Goal: Information Seeking & Learning: Learn about a topic

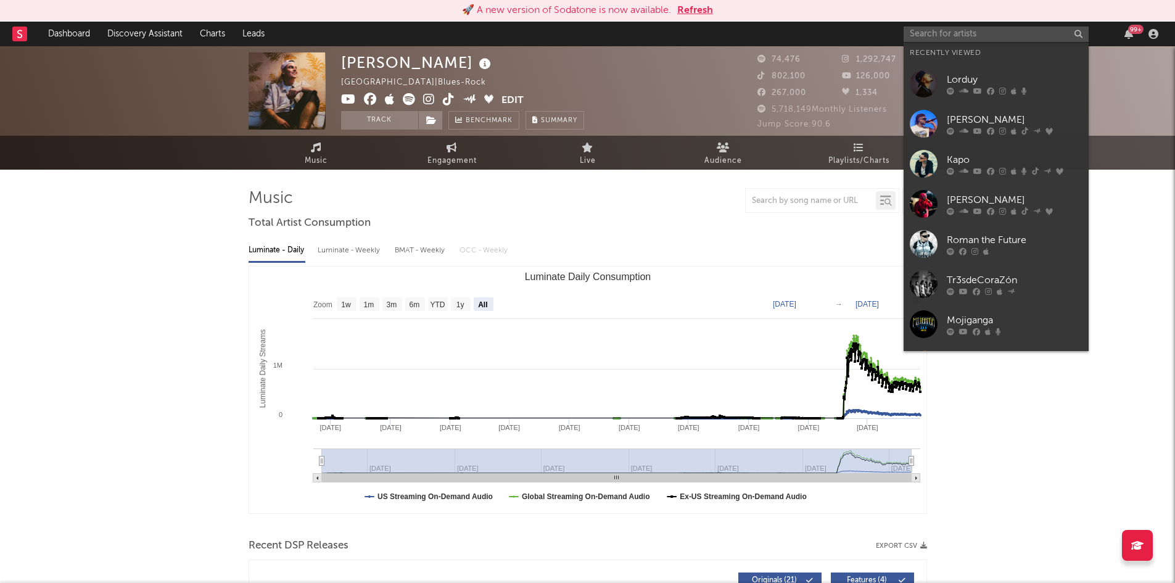
select select "All"
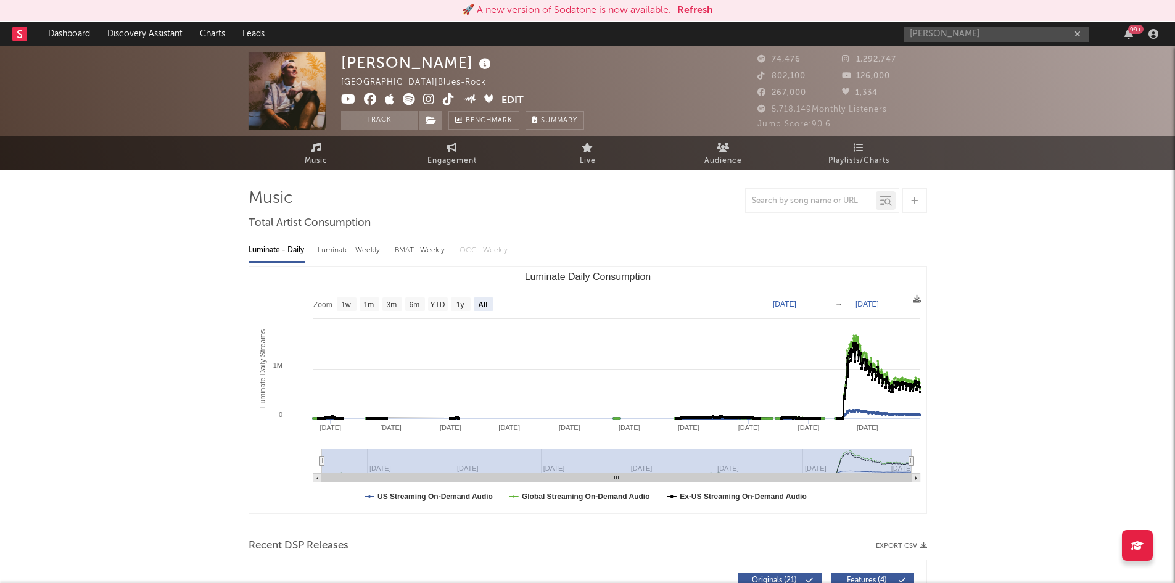
click at [981, 39] on input "[PERSON_NAME]" at bounding box center [996, 34] width 185 height 15
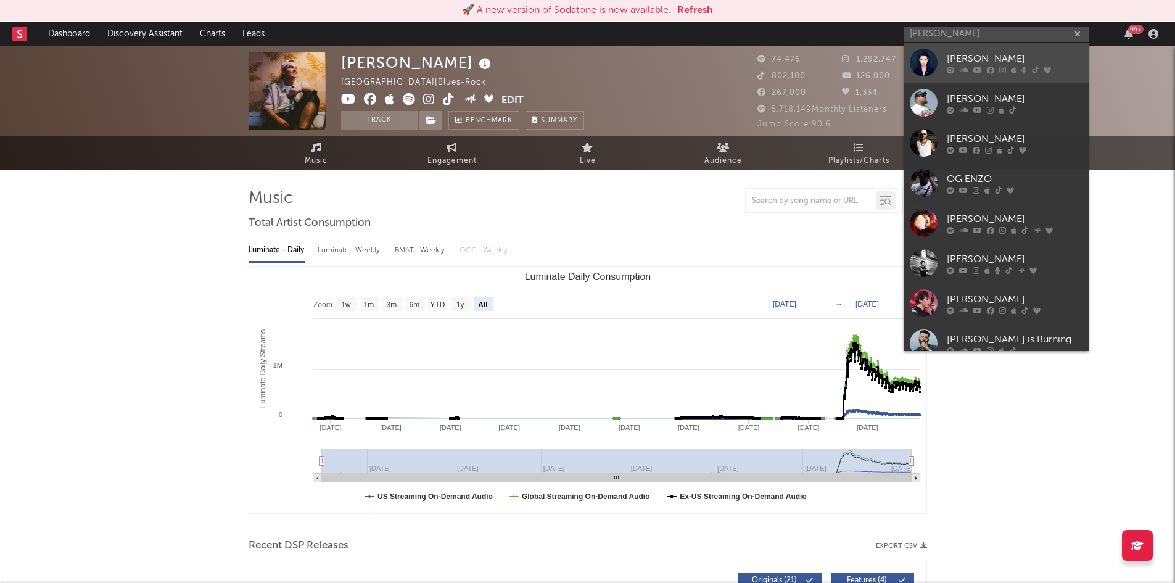
type input "[PERSON_NAME]"
click at [975, 52] on div "[PERSON_NAME]" at bounding box center [1015, 58] width 136 height 15
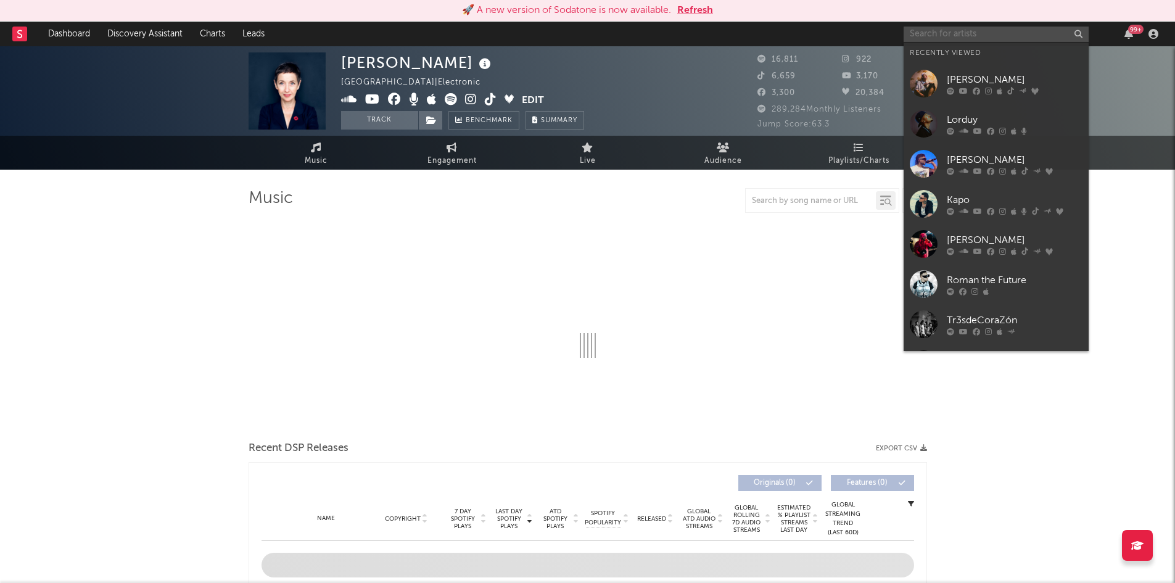
click at [967, 38] on input "text" at bounding box center [996, 34] width 185 height 15
select select "6m"
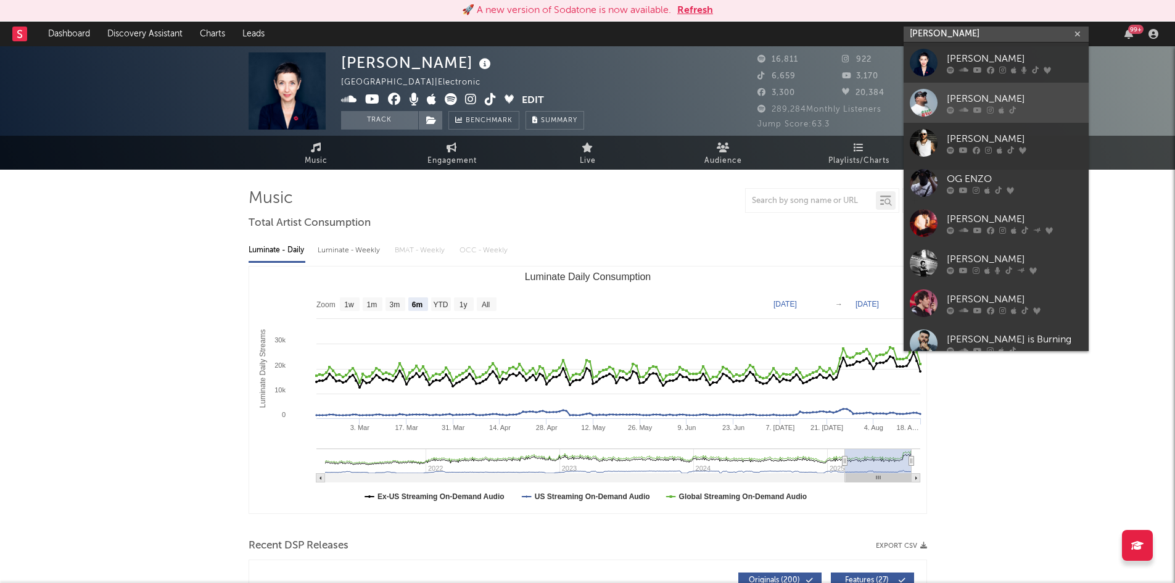
type input "[PERSON_NAME]"
click at [998, 104] on div "[PERSON_NAME]" at bounding box center [1015, 98] width 136 height 15
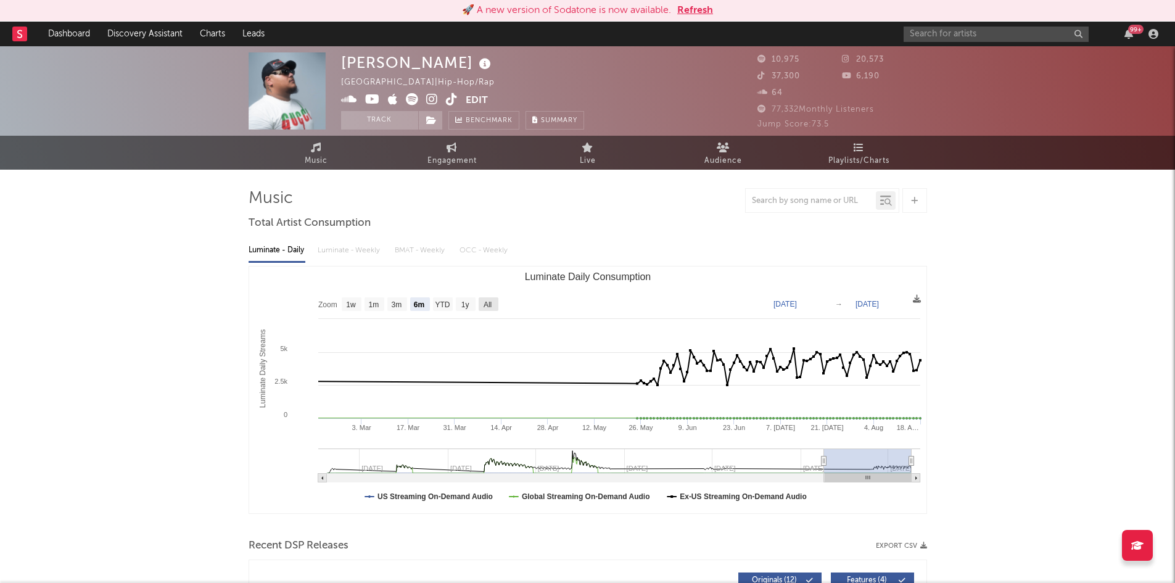
click at [487, 304] on text "All" at bounding box center [487, 304] width 8 height 9
select select "All"
type input "[DATE]"
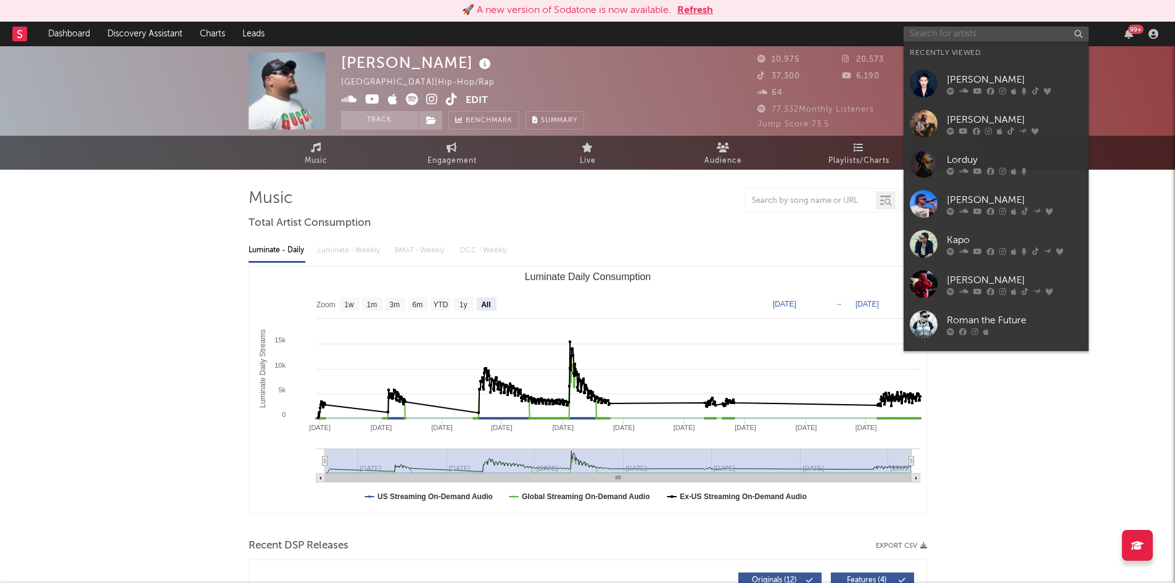
click at [957, 38] on input "text" at bounding box center [996, 34] width 185 height 15
click at [932, 33] on input "text" at bounding box center [996, 34] width 185 height 15
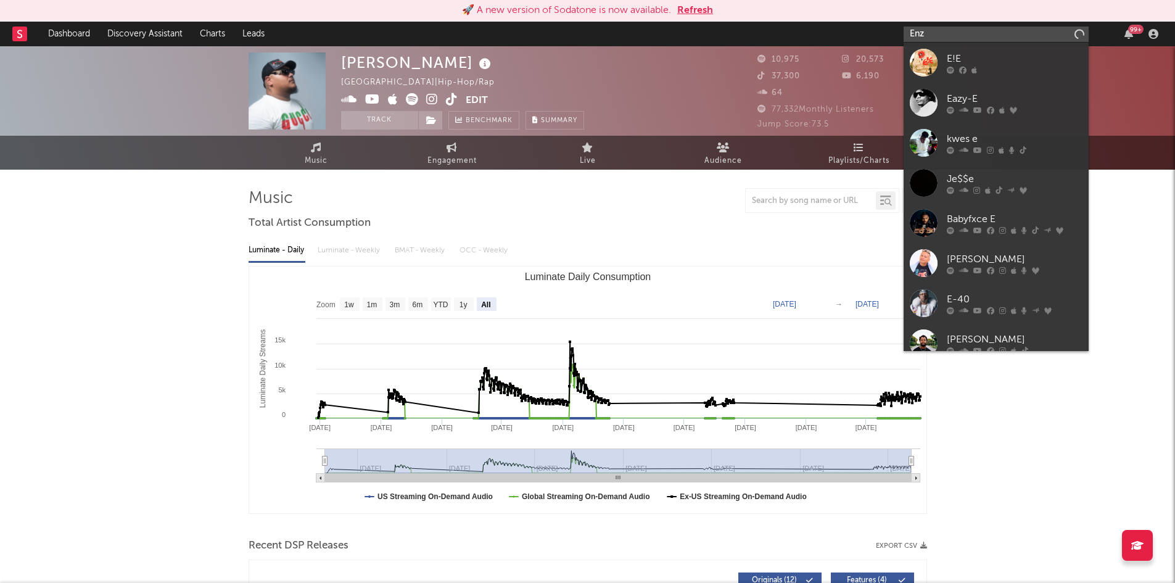
type input "[PERSON_NAME]"
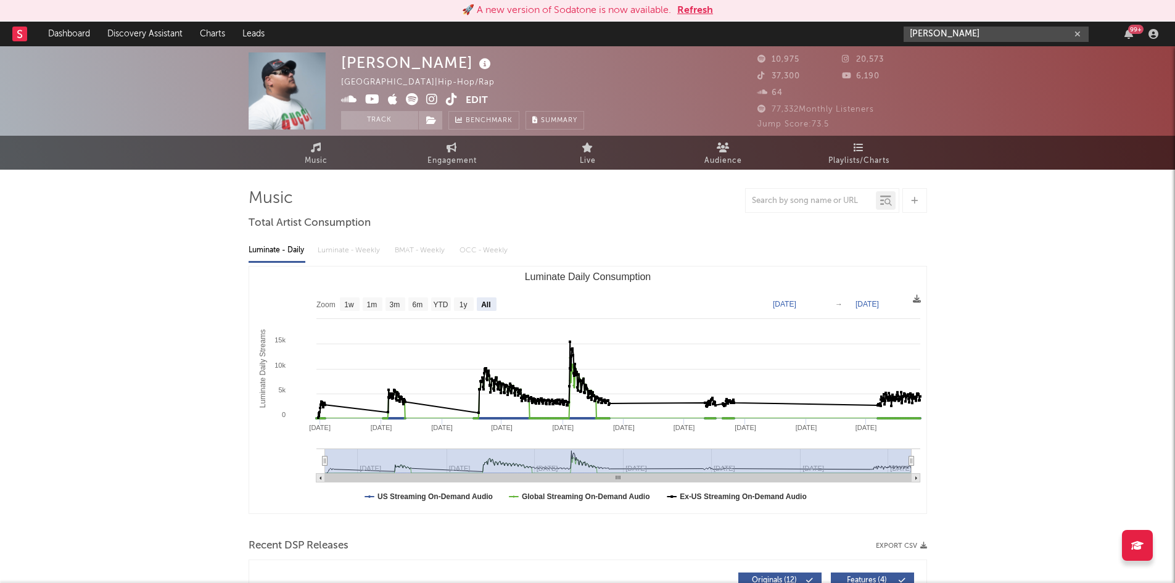
drag, startPoint x: 982, startPoint y: 33, endPoint x: 635, endPoint y: 66, distance: 348.3
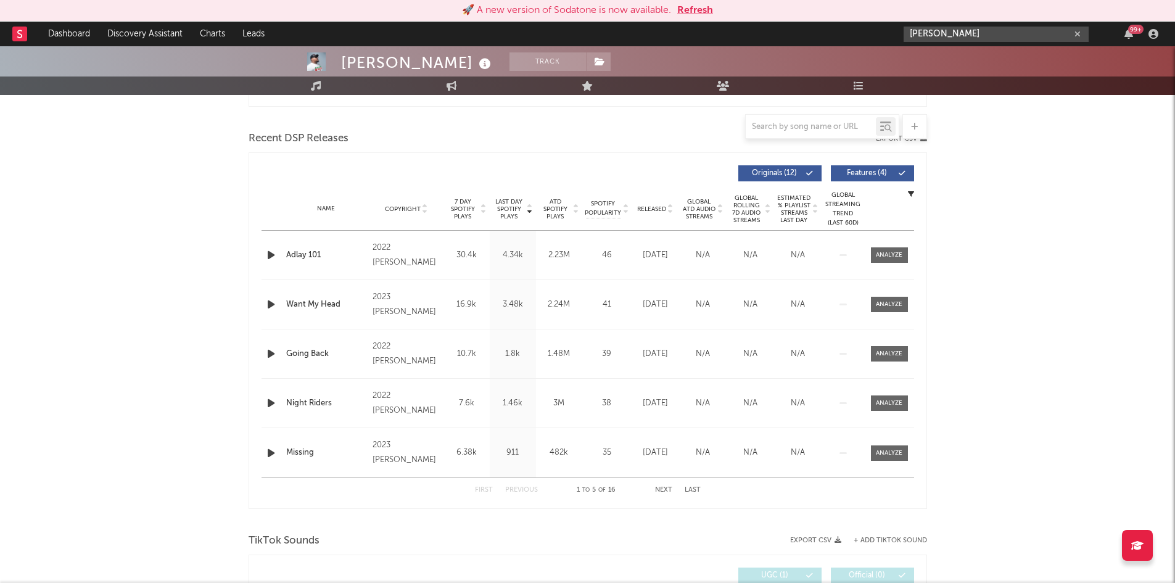
scroll to position [407, 0]
click at [941, 38] on input "[PERSON_NAME]" at bounding box center [996, 34] width 185 height 15
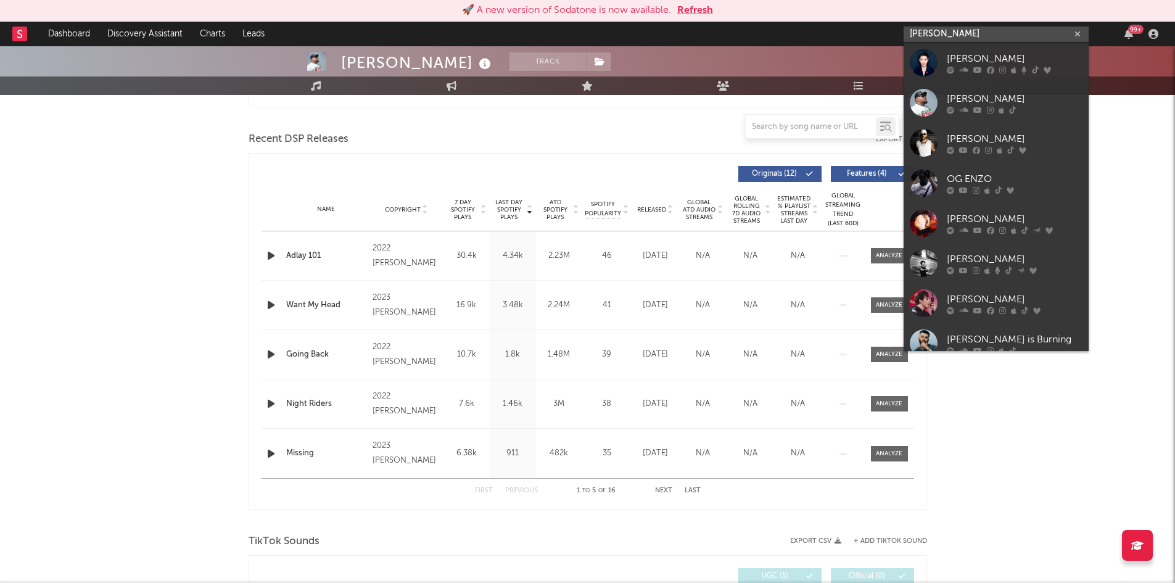
drag, startPoint x: 941, startPoint y: 38, endPoint x: 867, endPoint y: 36, distance: 73.4
click at [867, 36] on nav "Dashboard Discovery Assistant Charts Leads [PERSON_NAME] 99 +" at bounding box center [587, 34] width 1175 height 25
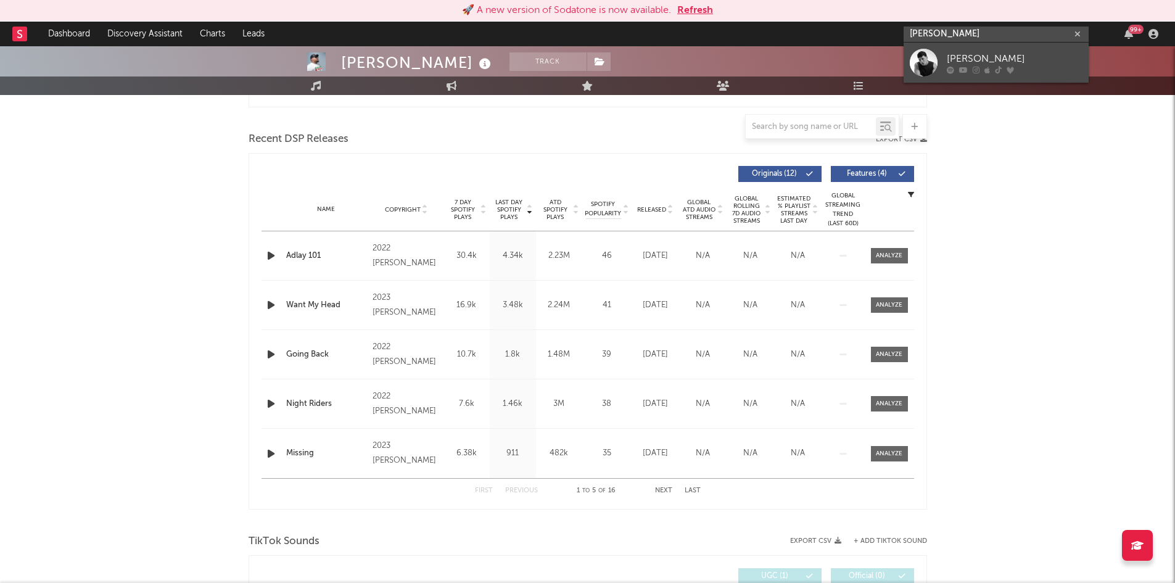
type input "[PERSON_NAME]"
click at [985, 61] on div "[PERSON_NAME]" at bounding box center [1015, 58] width 136 height 15
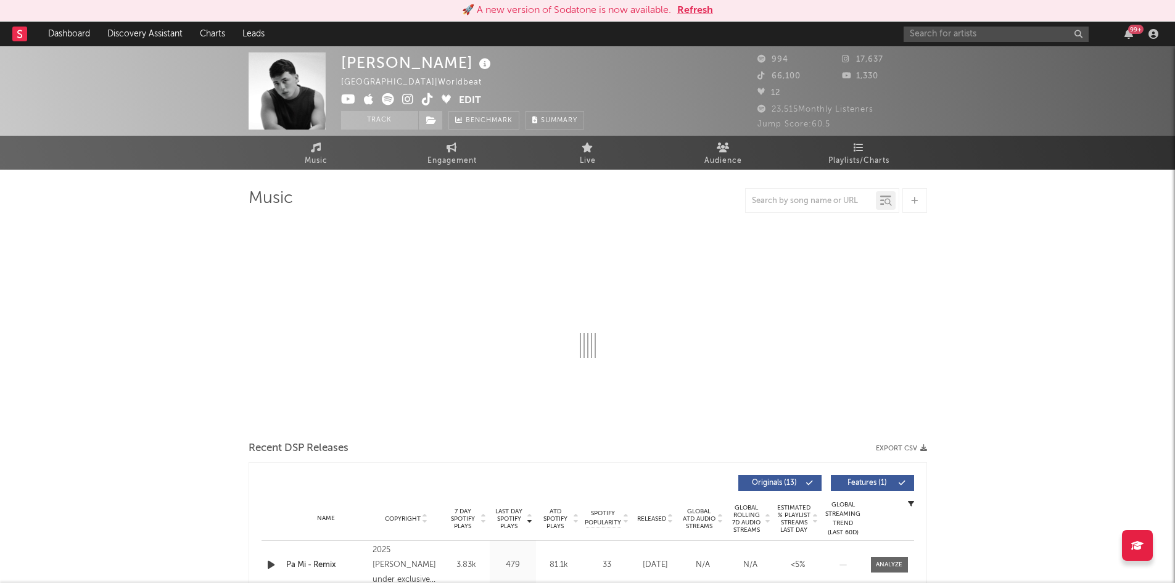
select select "1w"
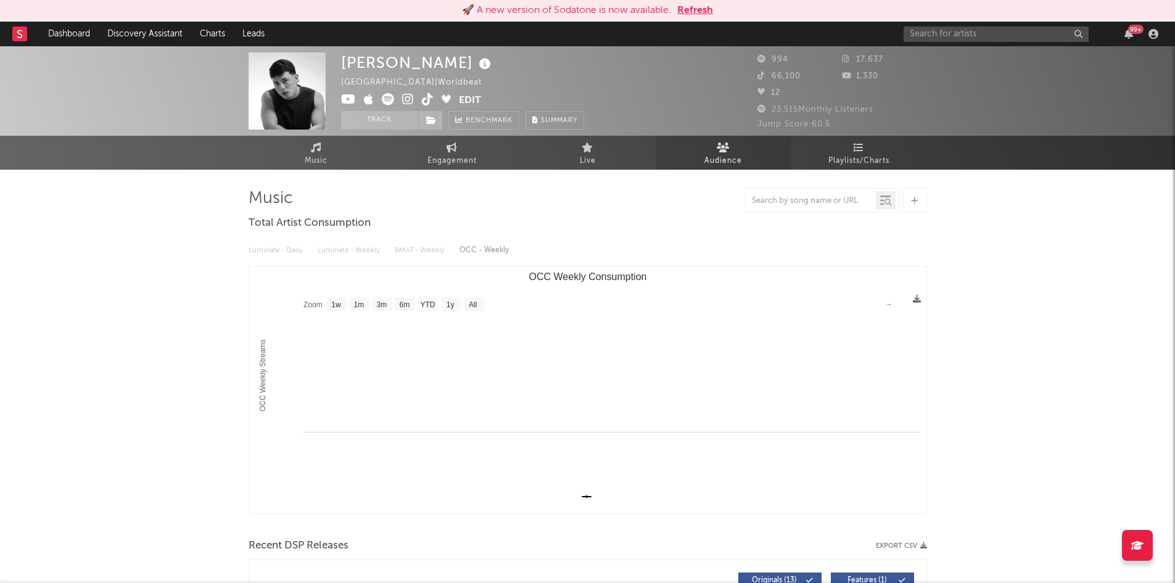
click at [703, 164] on link "Audience" at bounding box center [724, 153] width 136 height 34
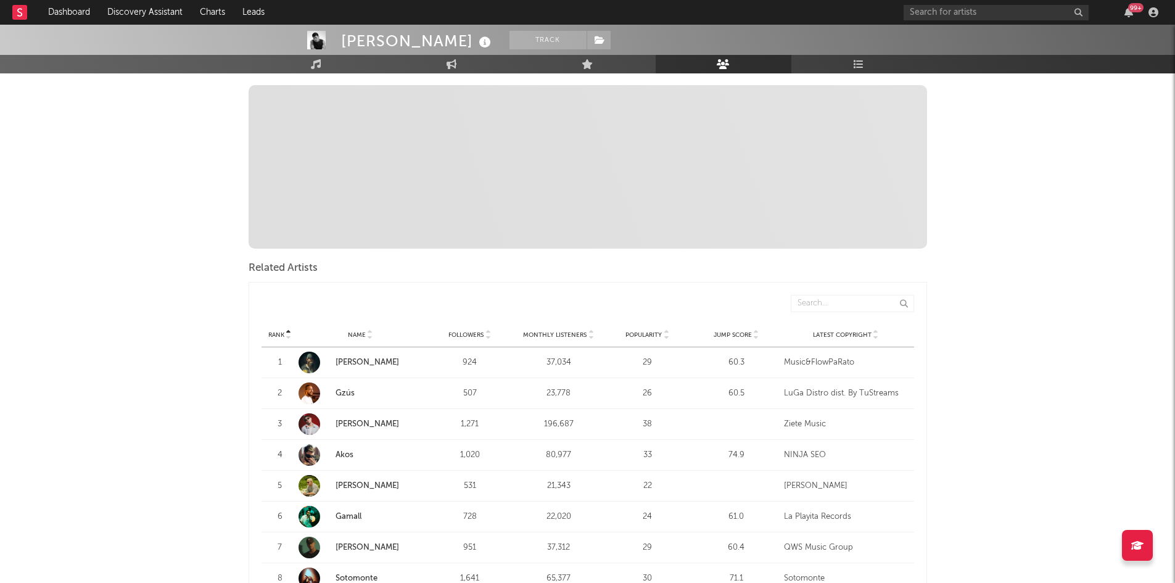
scroll to position [253, 0]
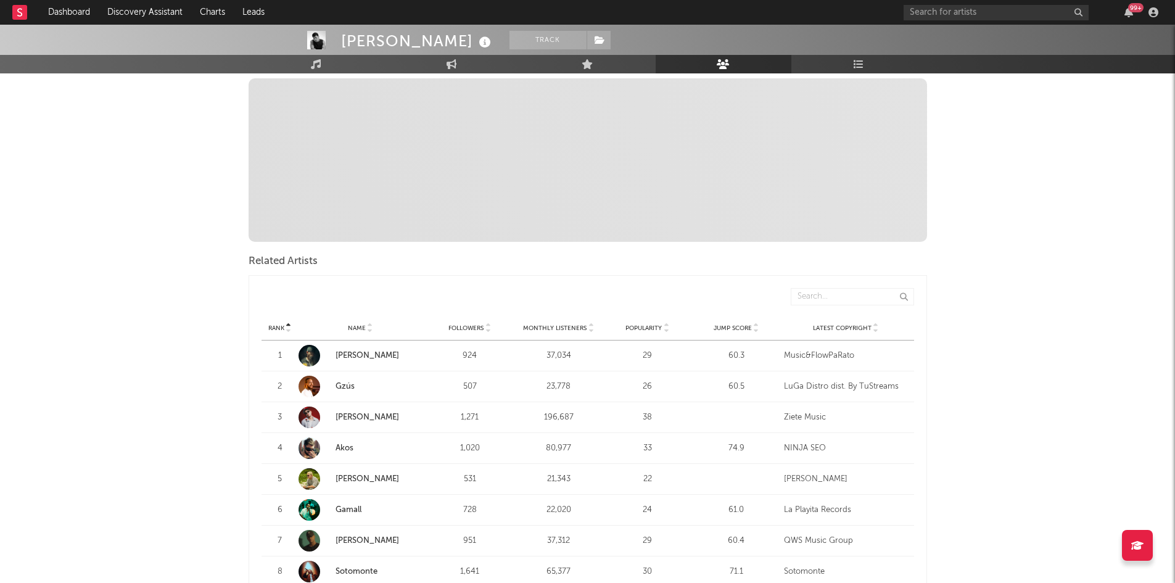
click at [343, 419] on link "[PERSON_NAME]" at bounding box center [368, 417] width 64 height 8
